Goal: Task Accomplishment & Management: Manage account settings

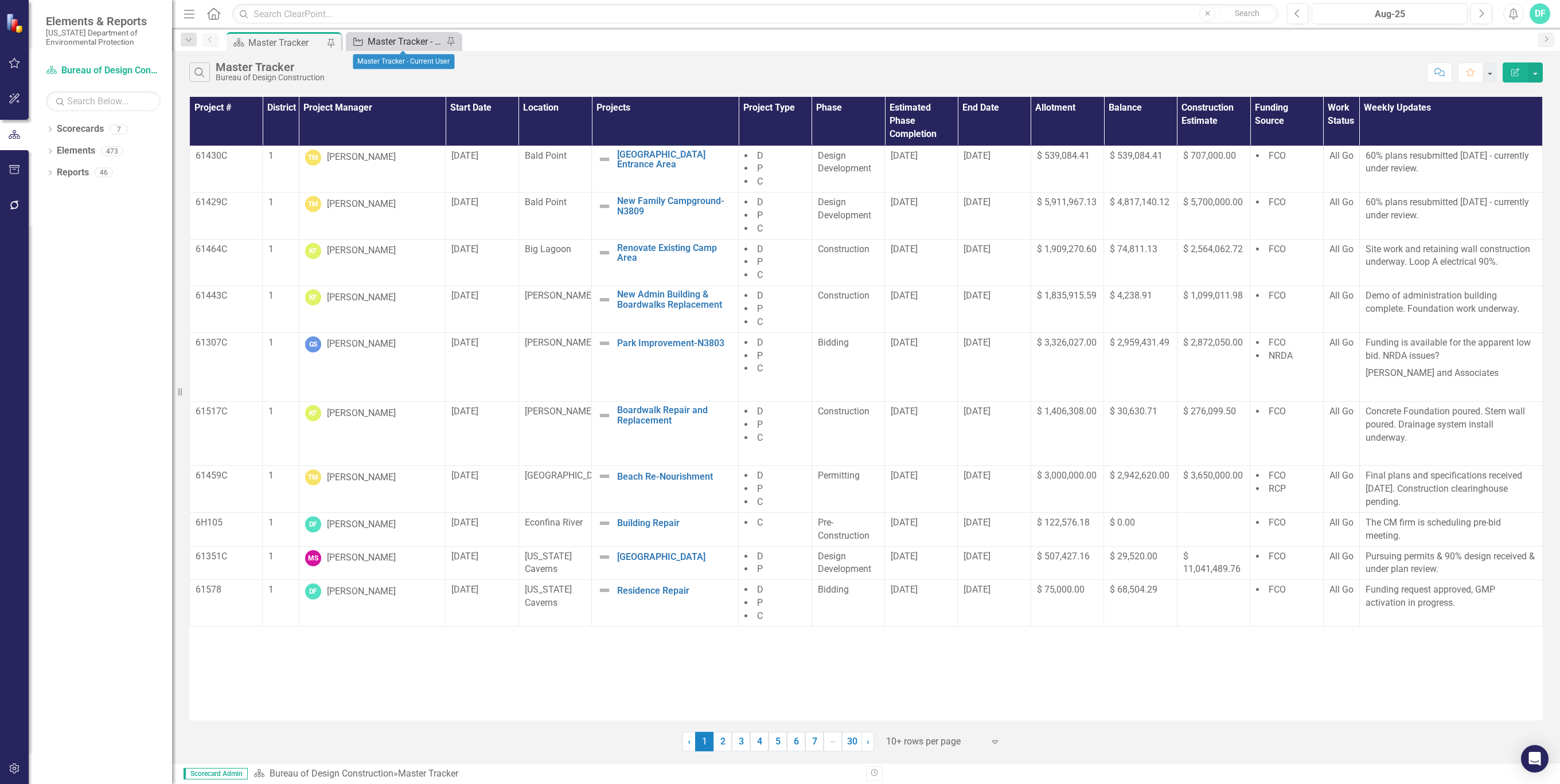
click at [407, 38] on div "Master Tracker - Current User" at bounding box center [406, 41] width 76 height 14
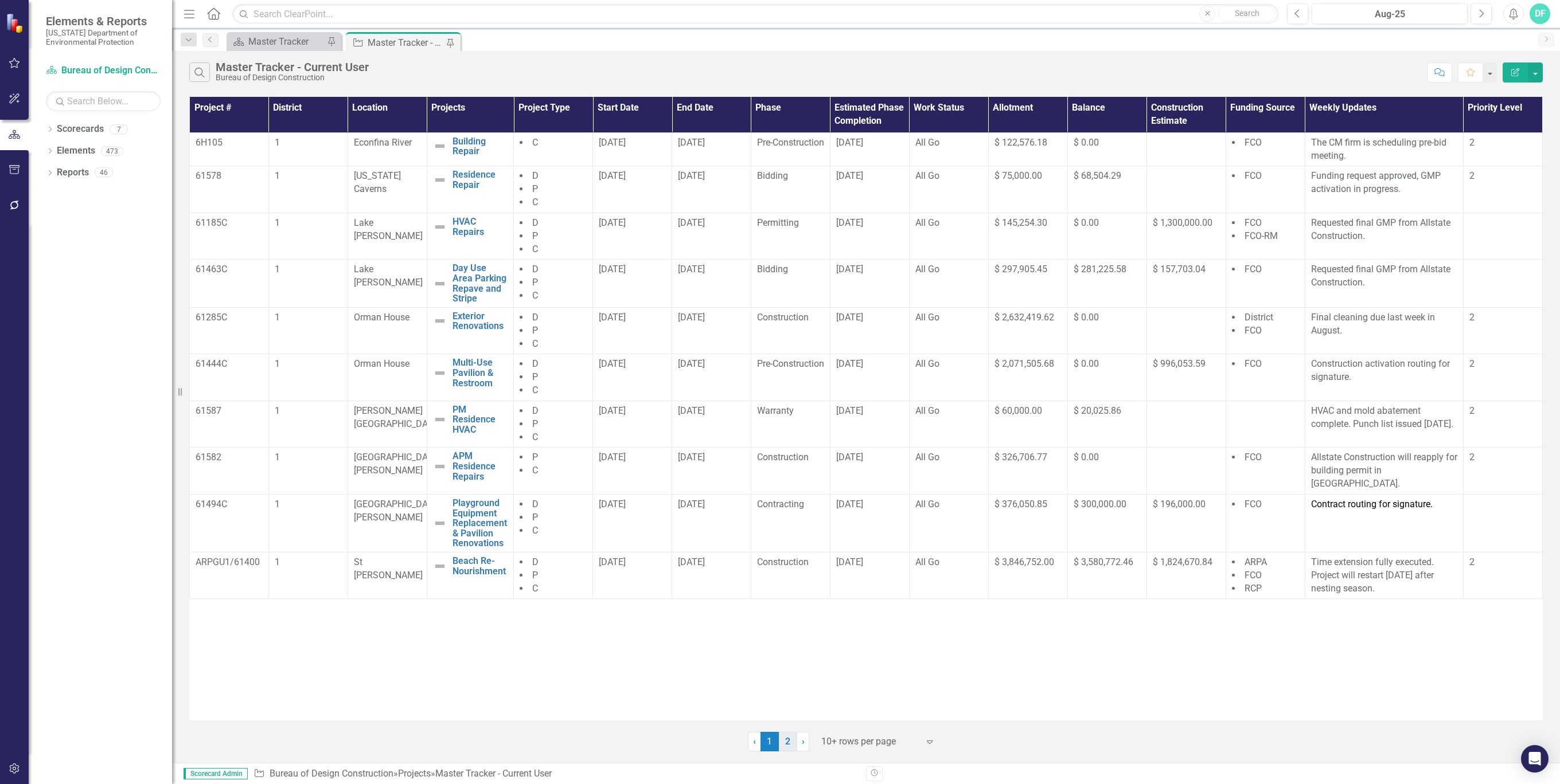
click at [785, 738] on link "2" at bounding box center [788, 742] width 19 height 19
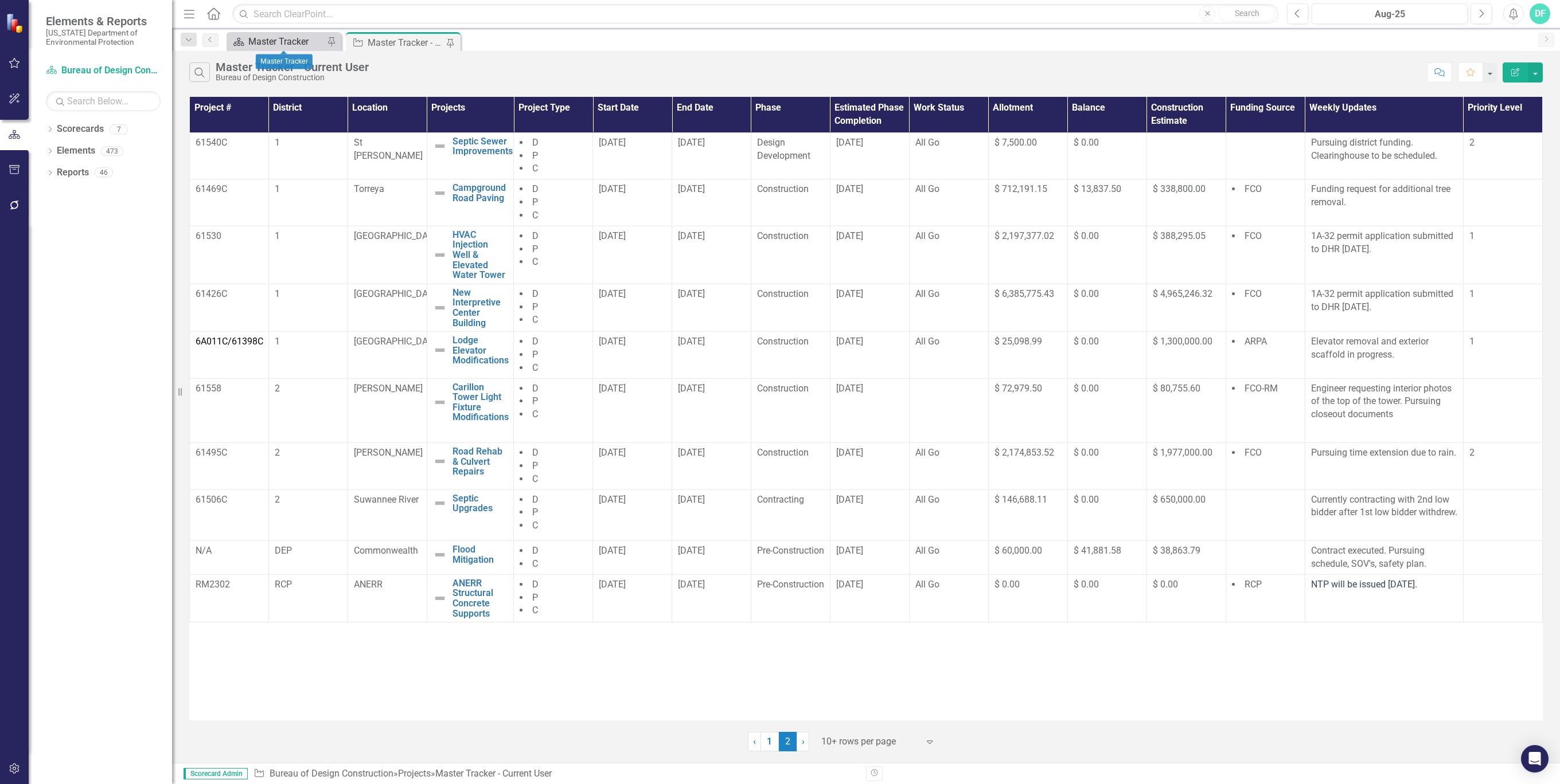
click at [291, 41] on div "Master Tracker" at bounding box center [286, 41] width 76 height 14
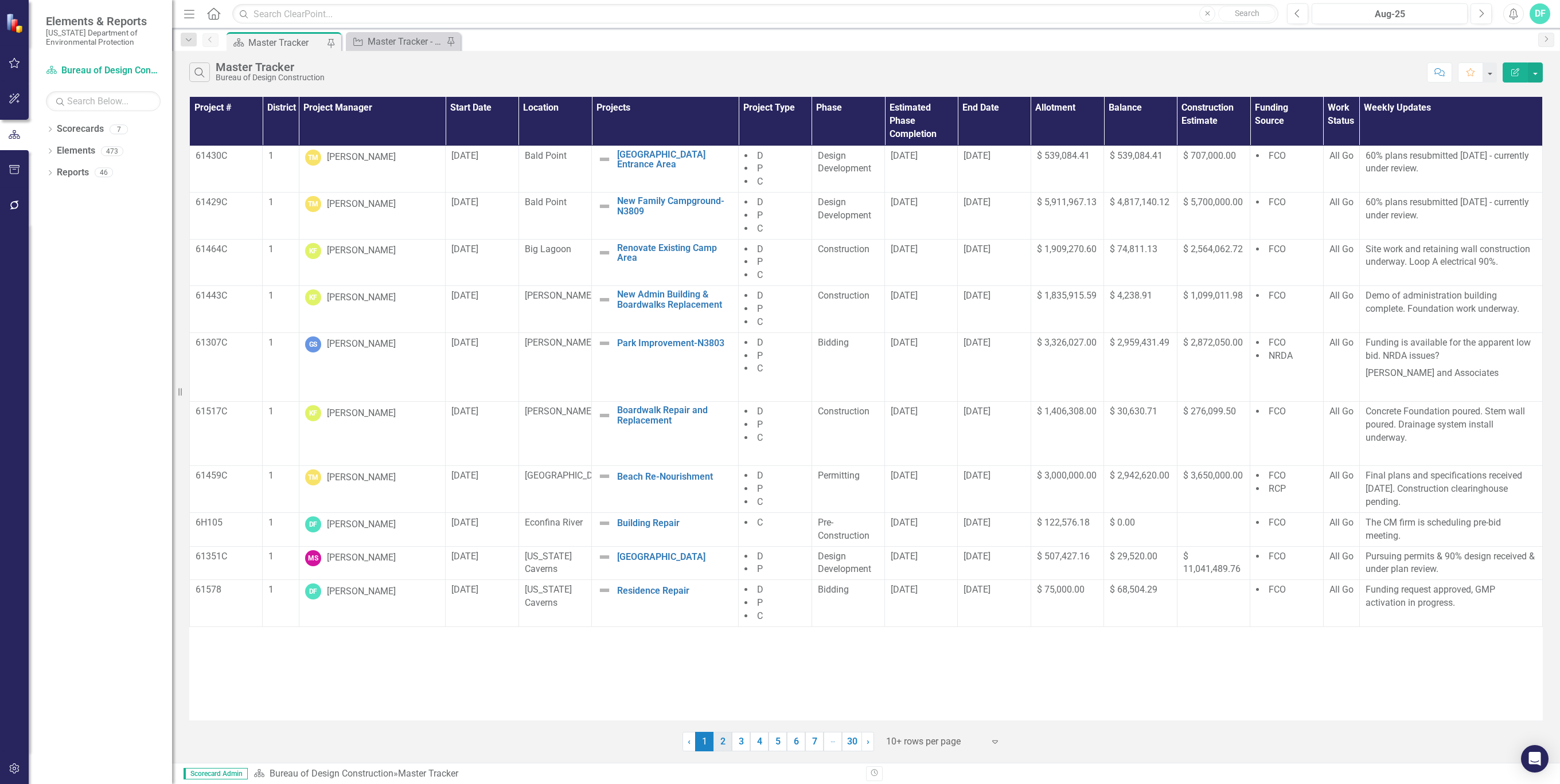
click at [723, 739] on link "2" at bounding box center [723, 742] width 19 height 19
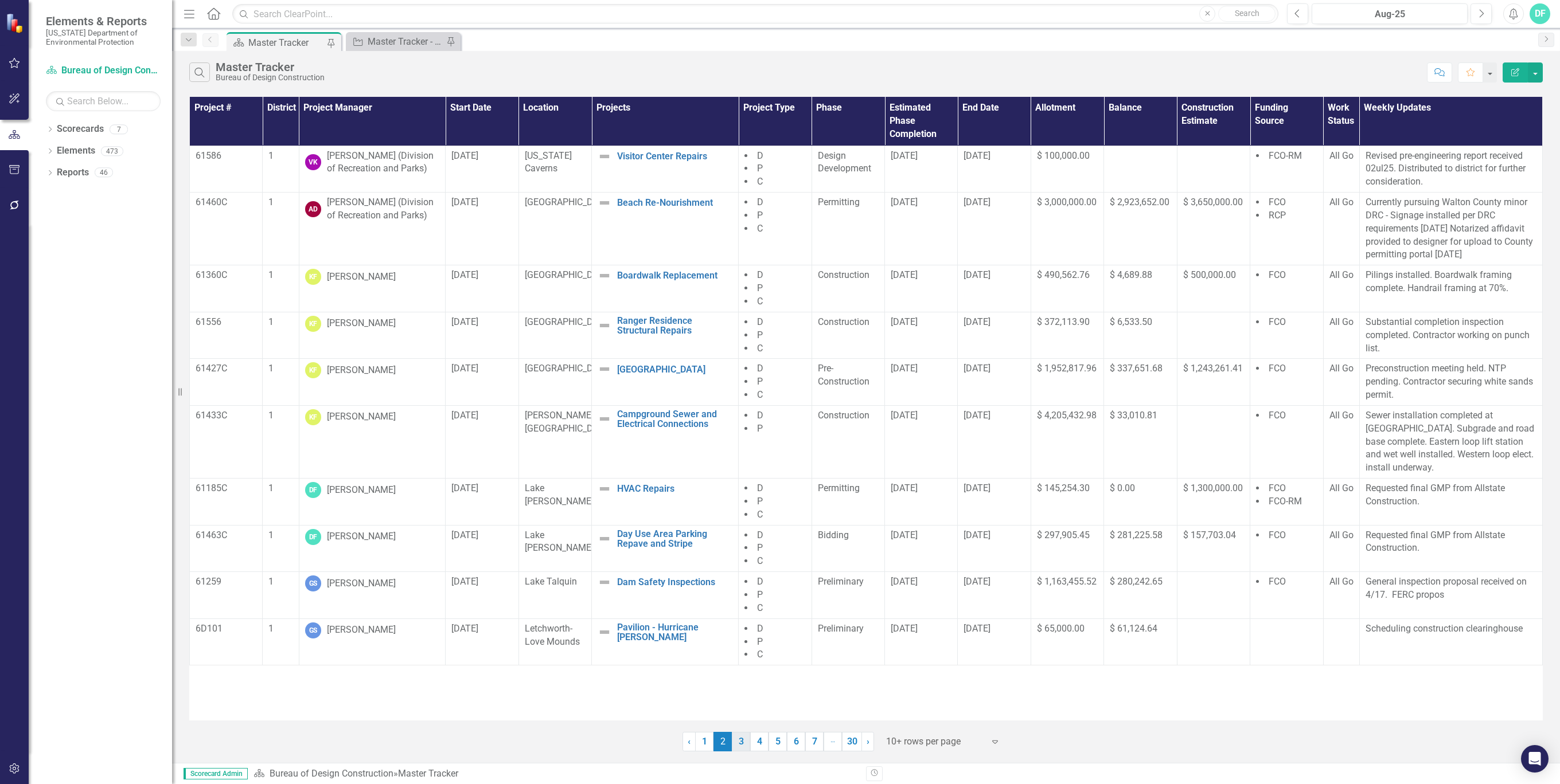
click at [741, 745] on link "3" at bounding box center [740, 742] width 19 height 19
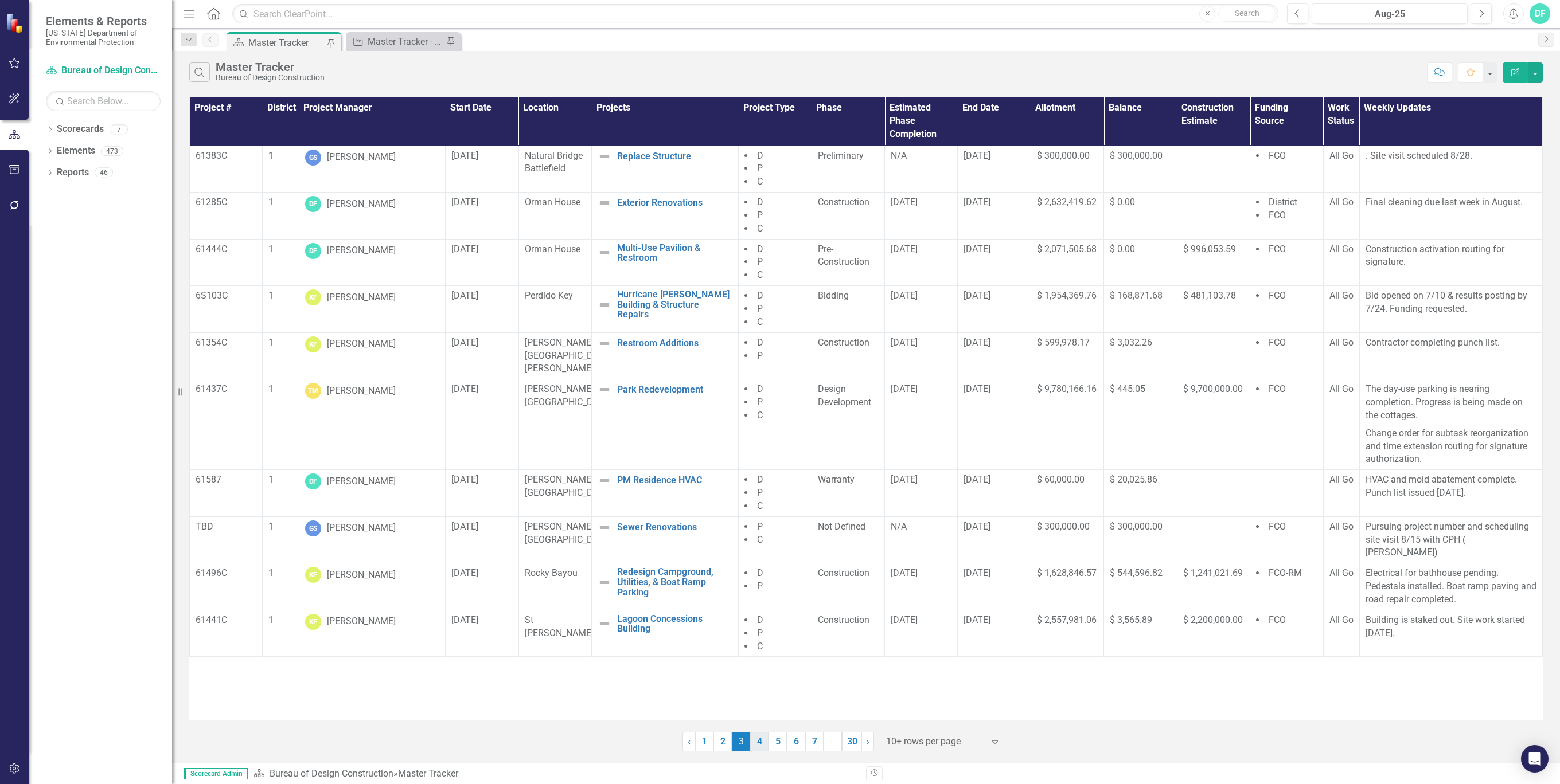
click at [758, 743] on link "4" at bounding box center [759, 742] width 19 height 19
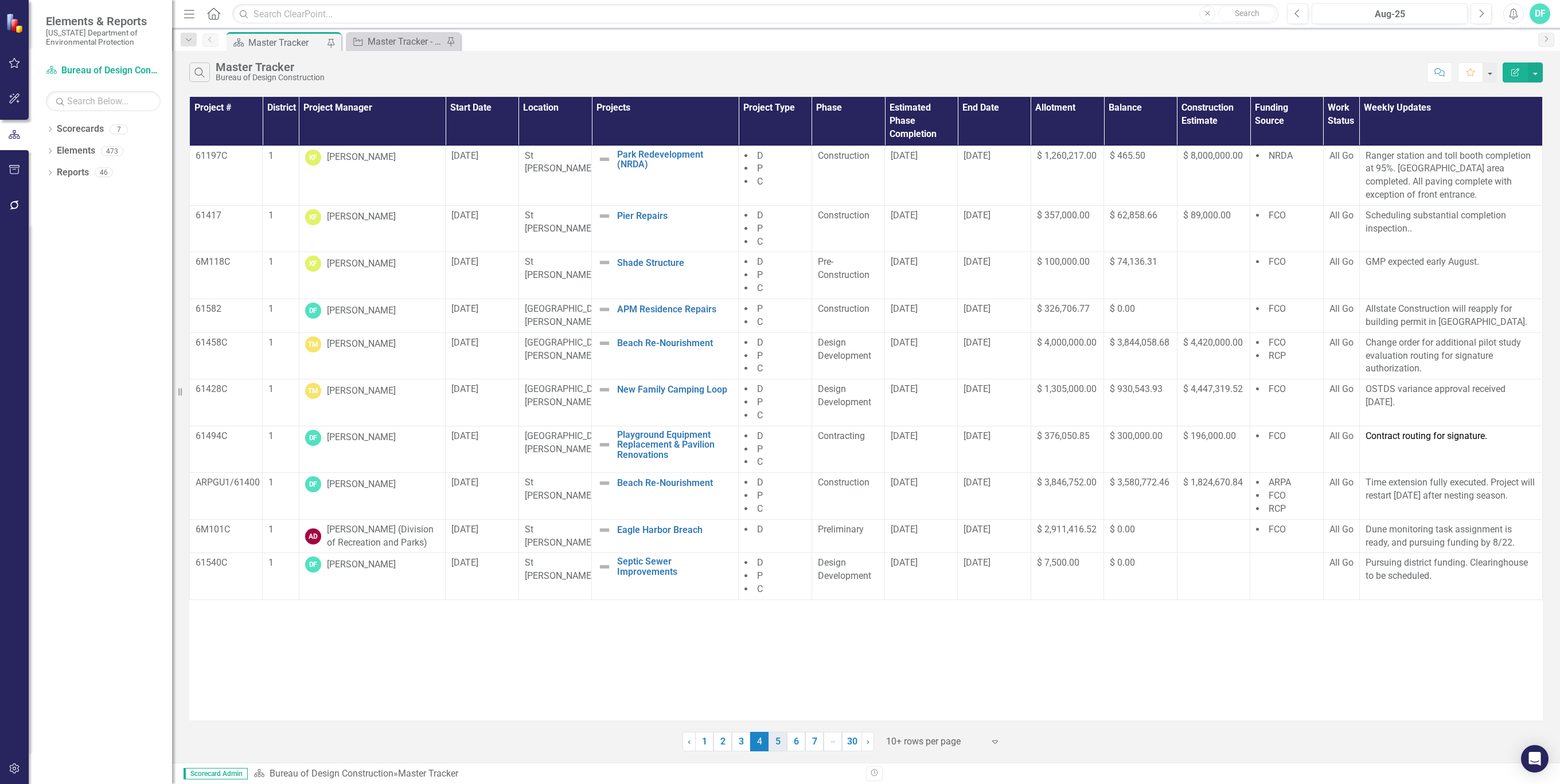
click at [776, 743] on link "5" at bounding box center [777, 742] width 19 height 19
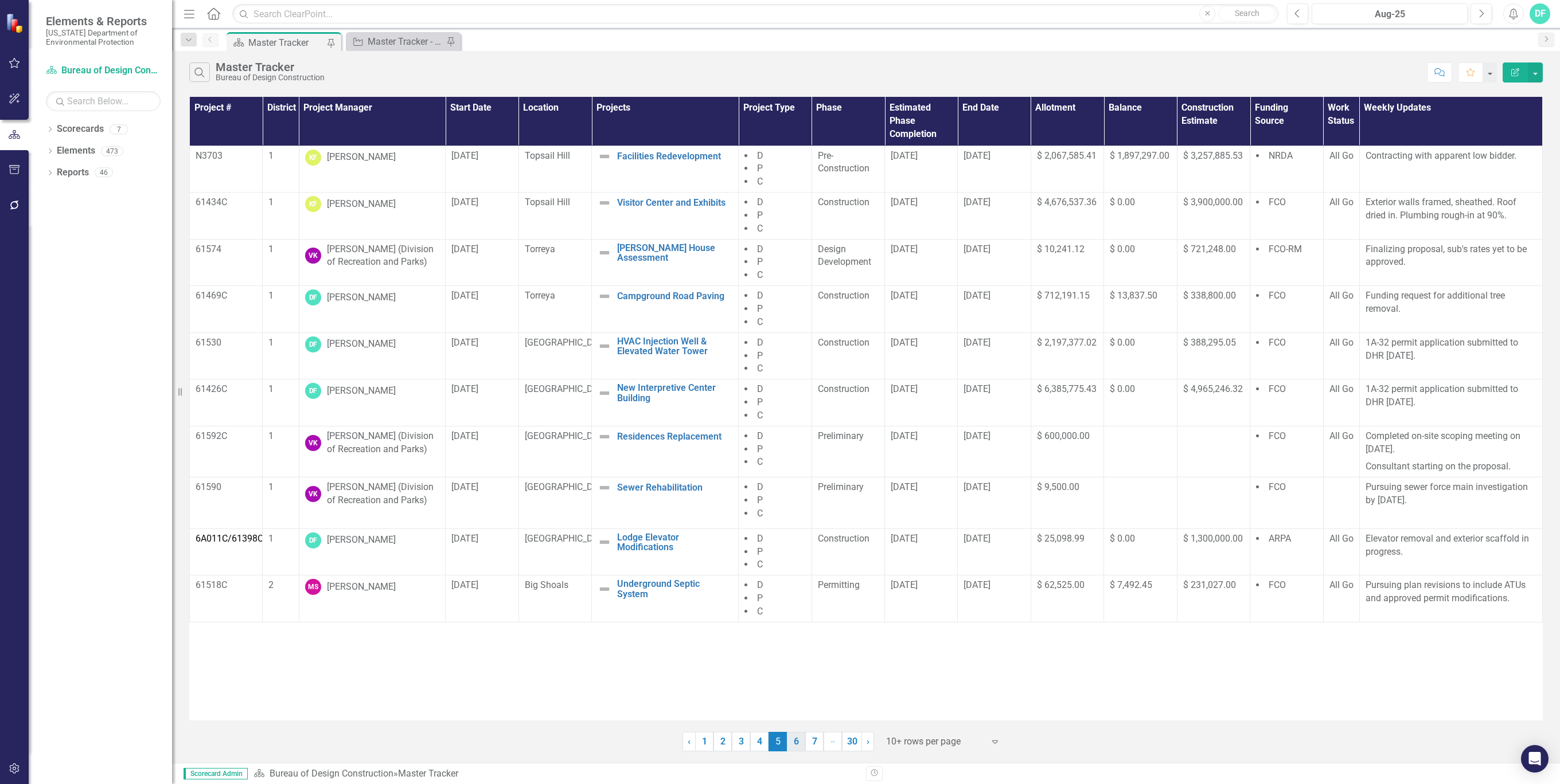
click at [796, 743] on link "6" at bounding box center [796, 742] width 19 height 19
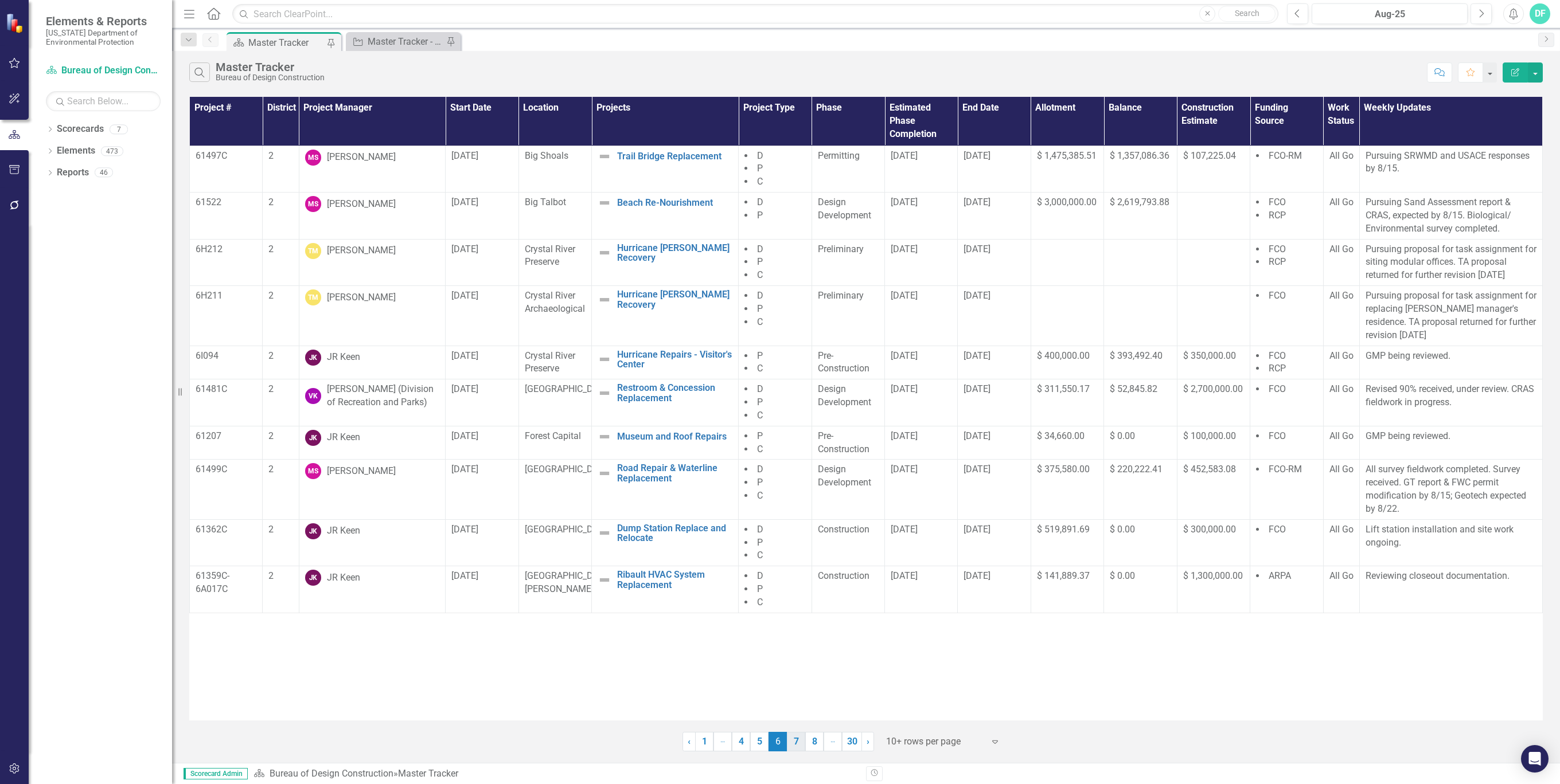
click at [797, 743] on link "7" at bounding box center [796, 742] width 19 height 19
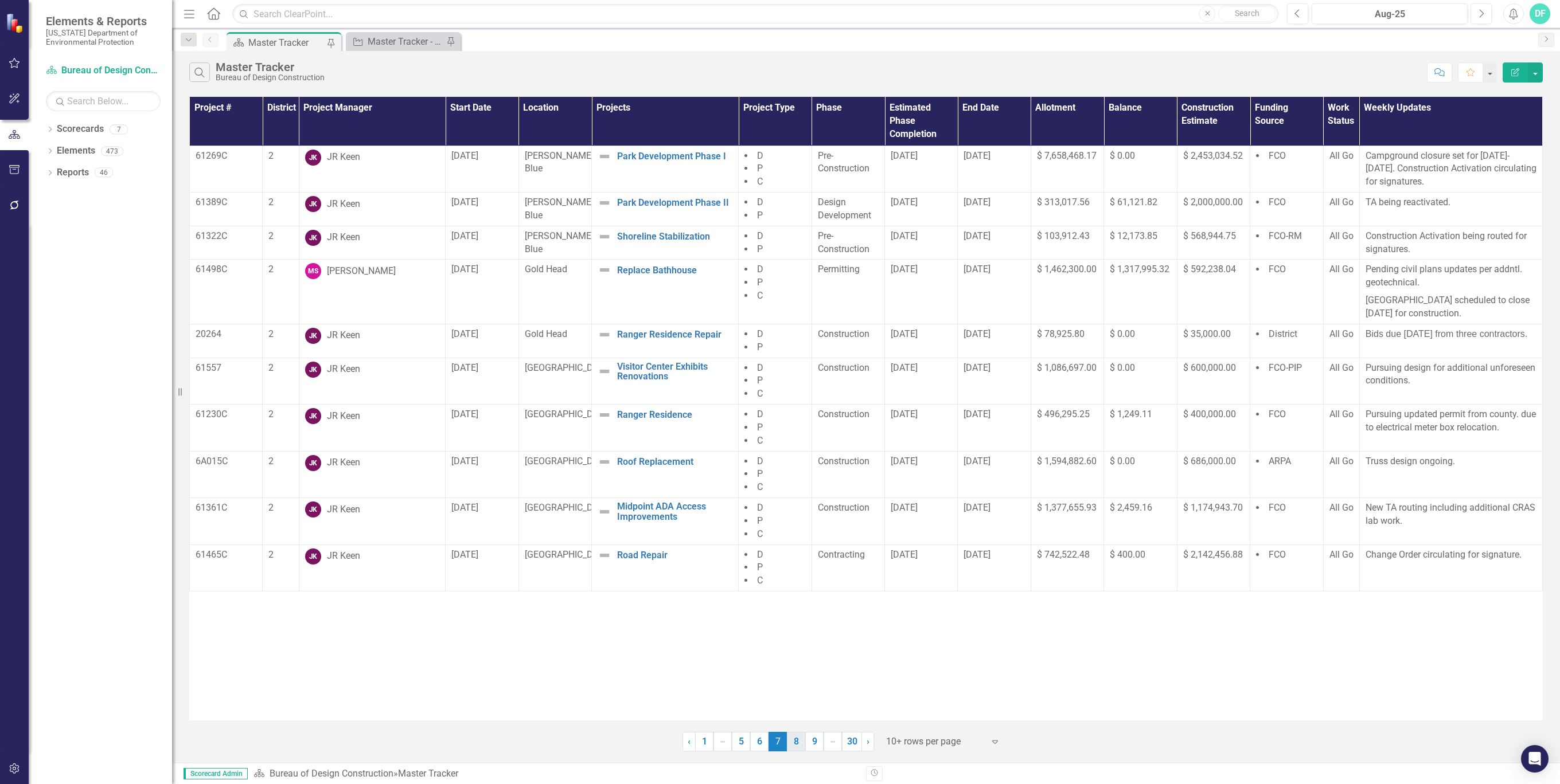
click at [796, 746] on link "8" at bounding box center [796, 742] width 19 height 19
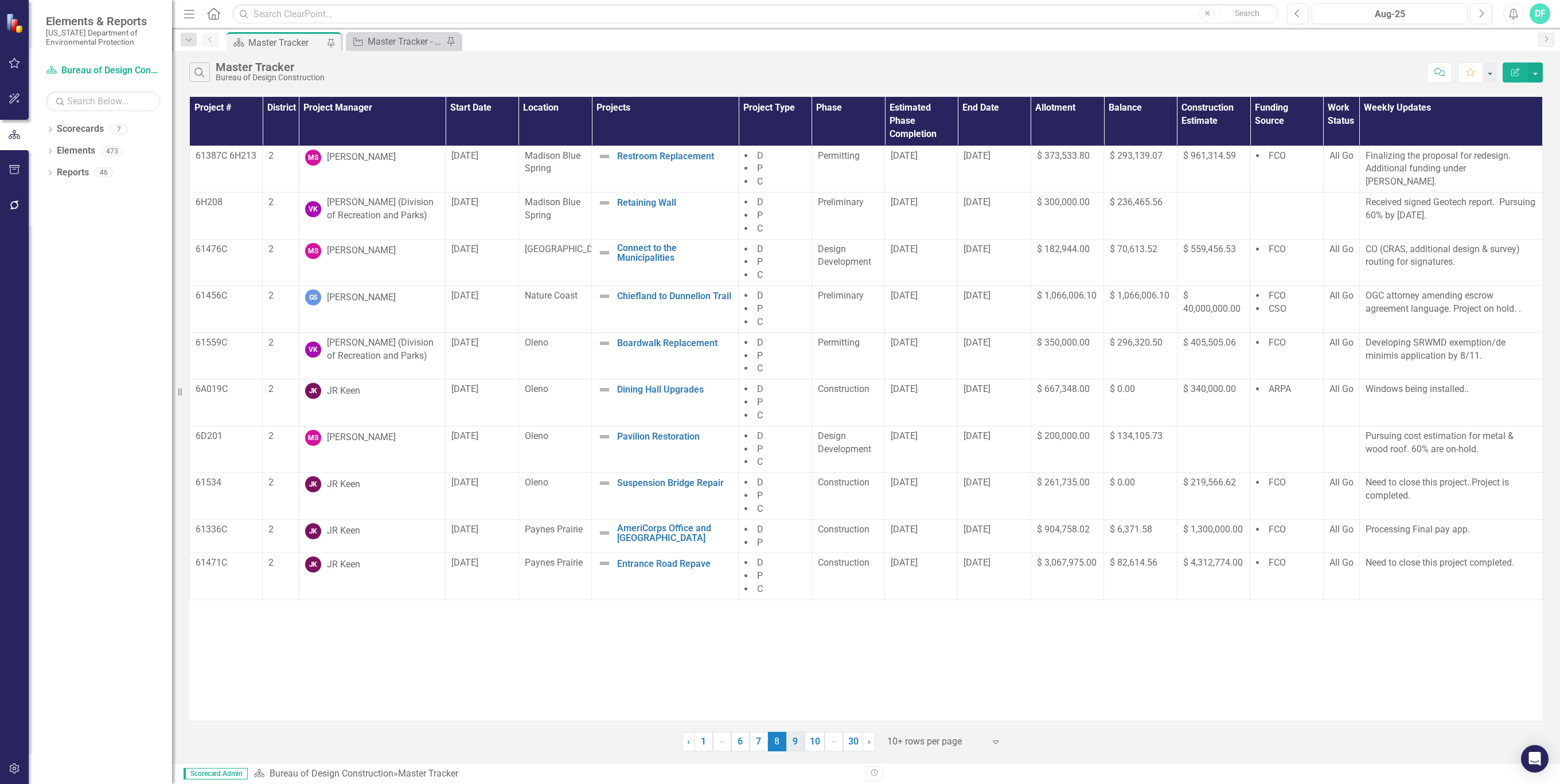
click at [796, 741] on link "9" at bounding box center [795, 742] width 19 height 19
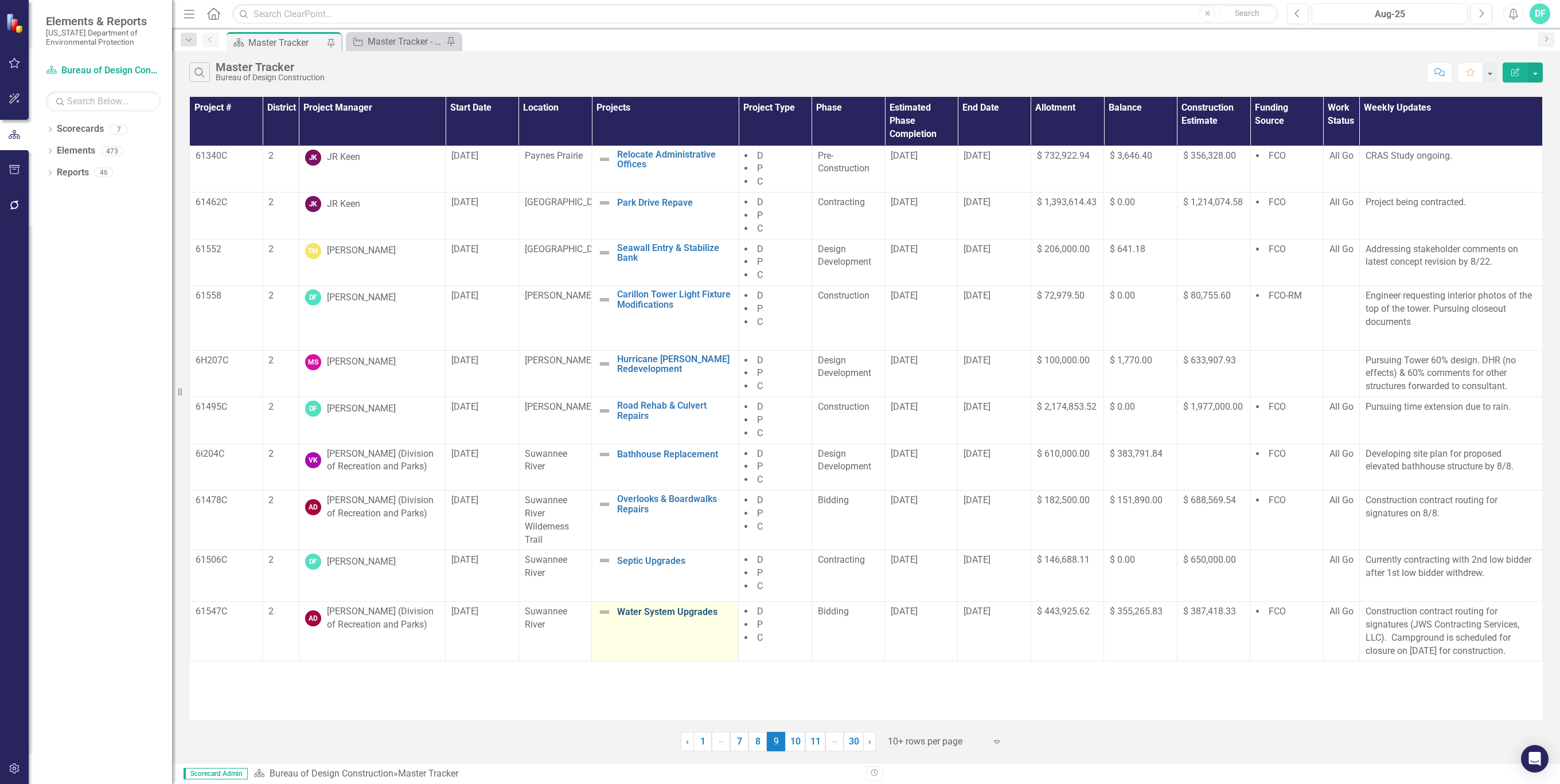
click at [647, 612] on link "Water System Upgrades" at bounding box center [674, 612] width 116 height 11
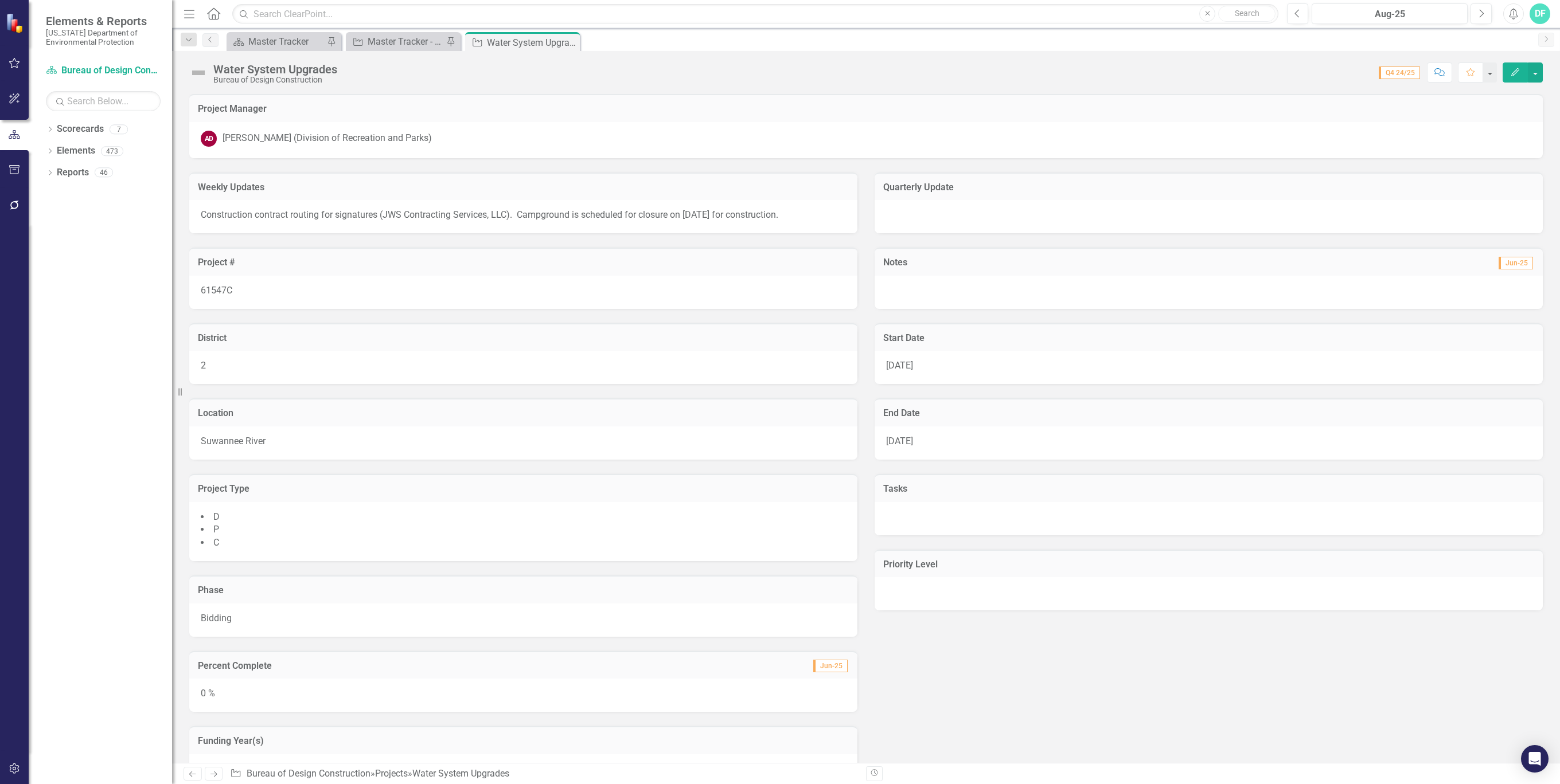
click at [773, 143] on div "AD [PERSON_NAME] (Division of Recreation and Parks)" at bounding box center [866, 138] width 1331 height 16
click at [1513, 70] on icon "Edit" at bounding box center [1515, 71] width 11 height 8
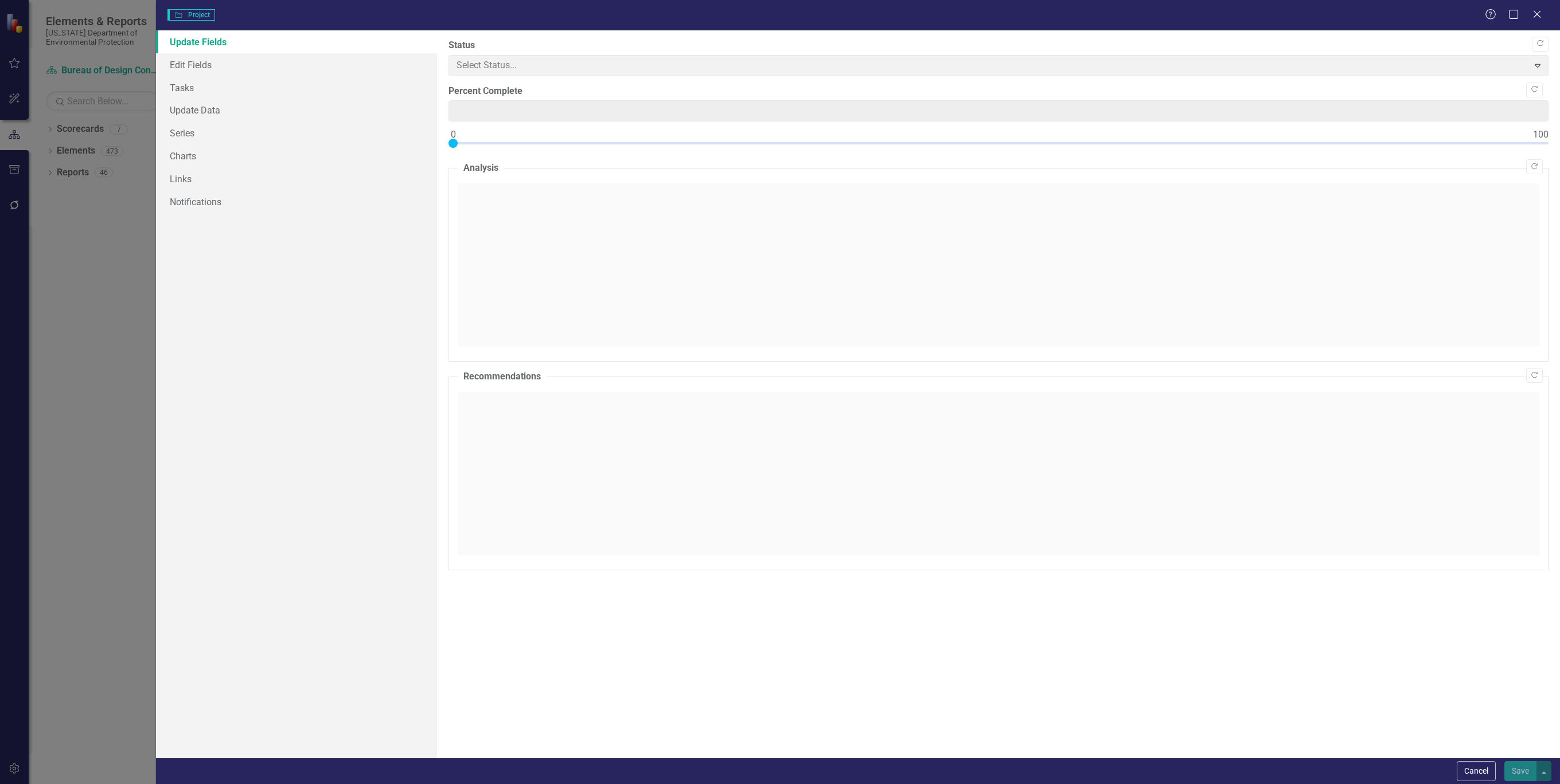
type input "0"
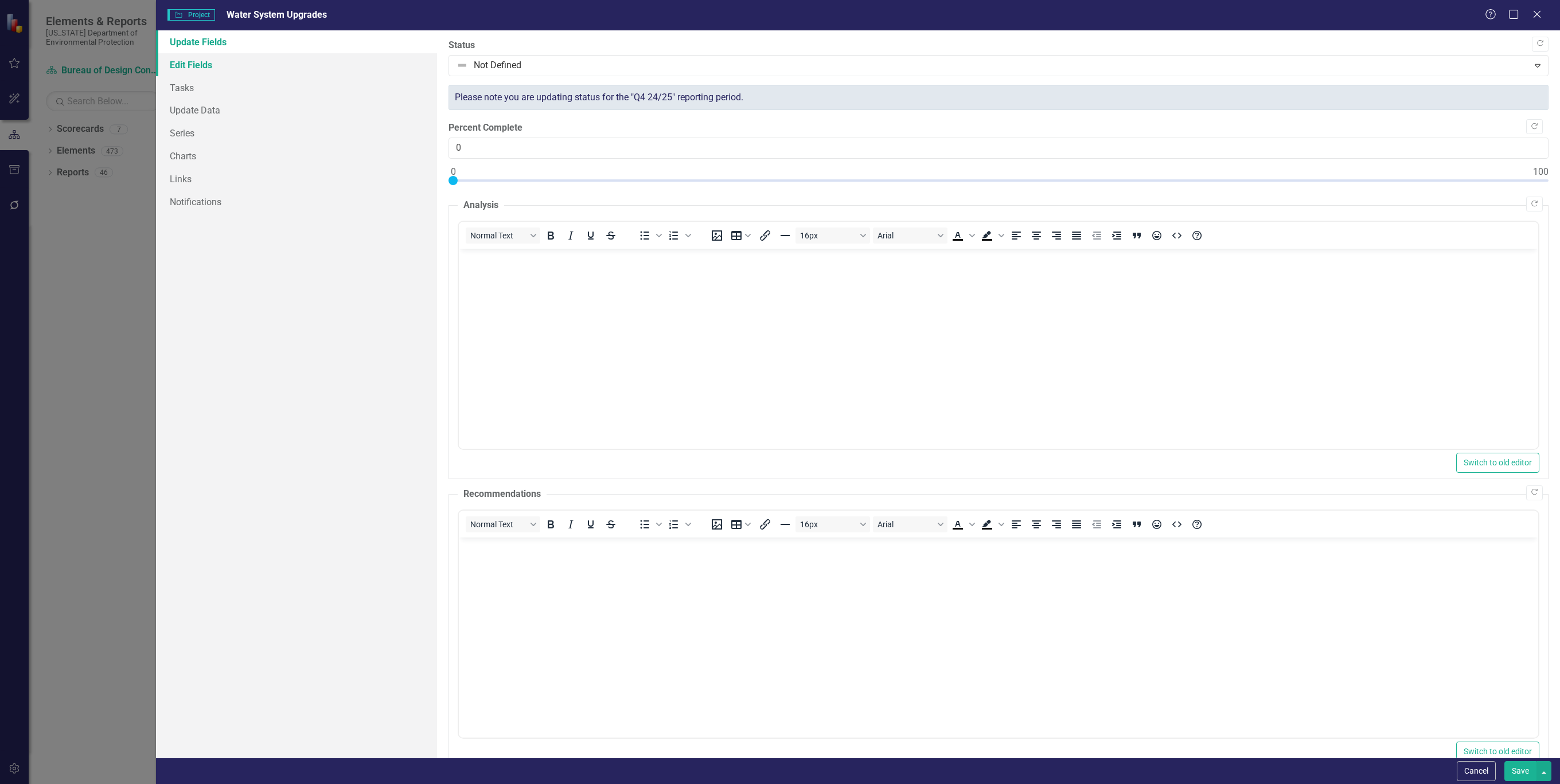
click at [273, 68] on link "Edit Fields" at bounding box center [296, 64] width 281 height 23
